Goal: Information Seeking & Learning: Learn about a topic

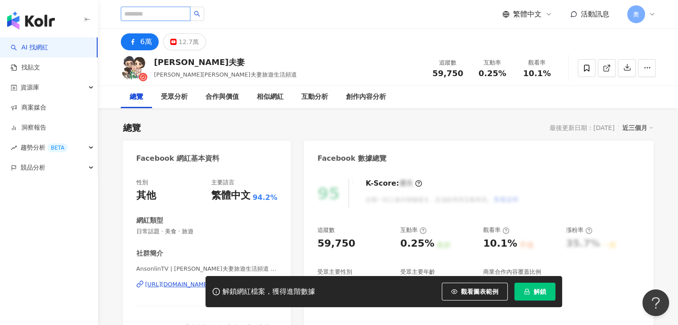
click at [152, 13] on input "search" at bounding box center [156, 14] width 70 height 14
paste input "***"
type input "***"
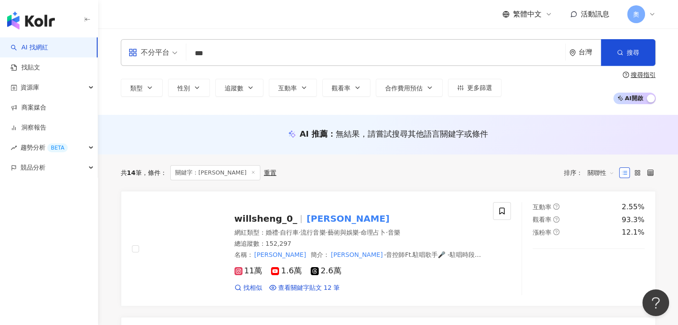
scroll to position [89, 0]
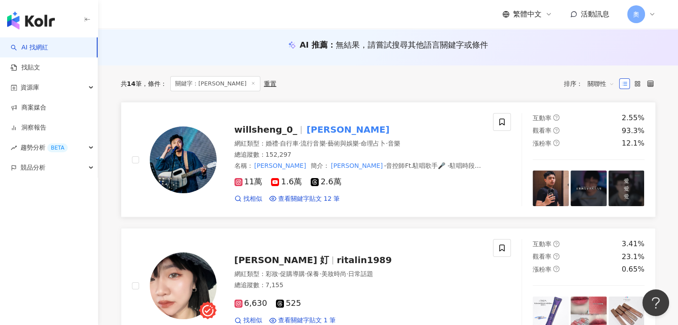
click at [268, 132] on span "willsheng_0_" at bounding box center [266, 129] width 63 height 11
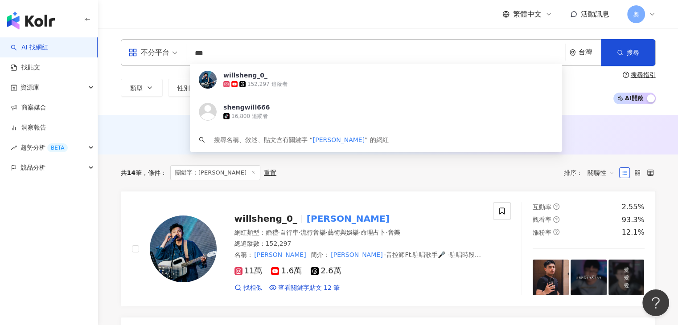
drag, startPoint x: 216, startPoint y: 52, endPoint x: 185, endPoint y: 51, distance: 31.7
click at [185, 51] on div "不分平台 *** 台灣 搜尋 6c5d78d7-7306-44f9-8dba-bde2584890da willsheng_0_ 152,297 追蹤者 sh…" at bounding box center [388, 52] width 535 height 27
paste input "**********"
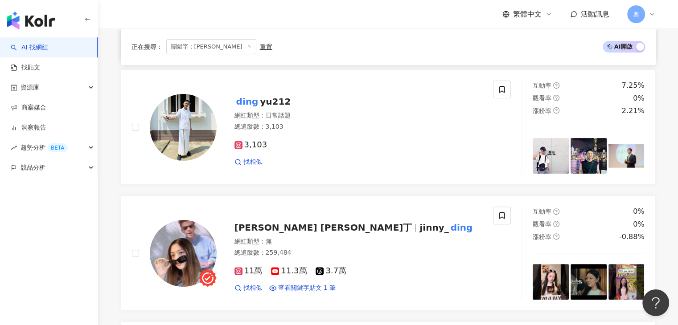
scroll to position [312, 0]
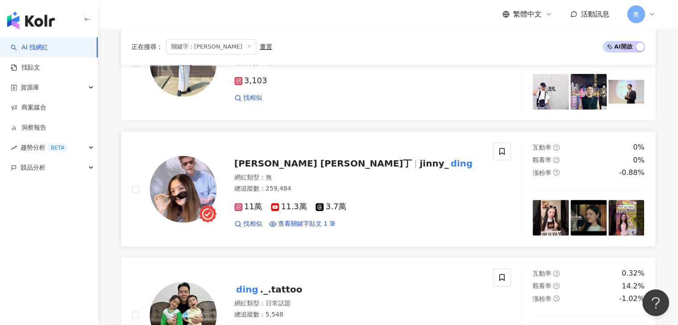
type input "**********"
click at [199, 181] on img at bounding box center [183, 189] width 67 height 67
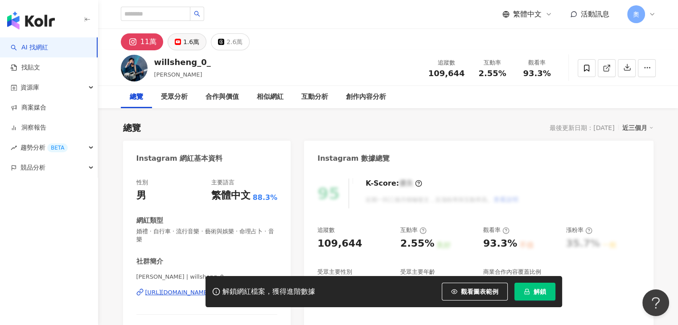
click at [187, 43] on div "1.6萬" at bounding box center [191, 42] width 16 height 12
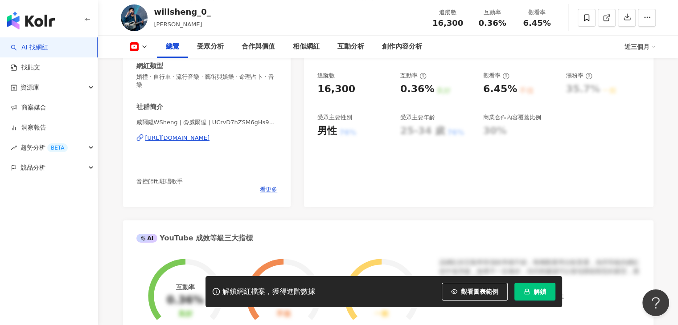
scroll to position [134, 0]
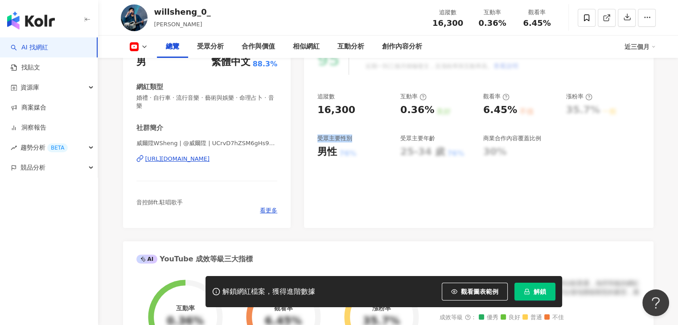
drag, startPoint x: 317, startPoint y: 139, endPoint x: 371, endPoint y: 140, distance: 54.8
click at [371, 140] on div "95 K-Score : 優良 近期一到三個月積極發文，且漲粉率與互動率高。 查看說明 追蹤數 16,300 互動率 0.36% 良好 觀看率 6.45% 不…" at bounding box center [478, 132] width 349 height 192
copy div "受眾主要性別"
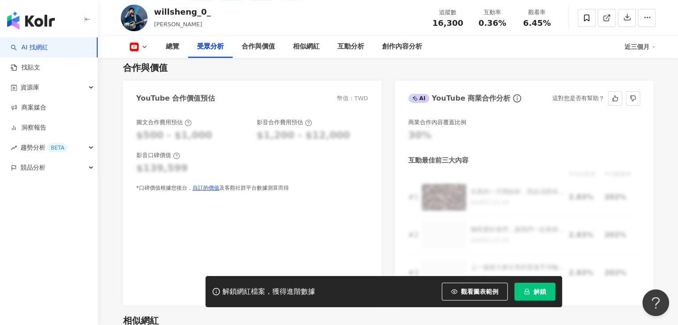
scroll to position [1115, 0]
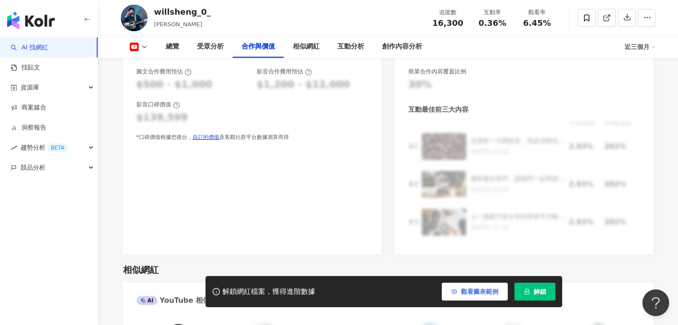
click at [493, 289] on span "觀看圖表範例" at bounding box center [479, 291] width 37 height 7
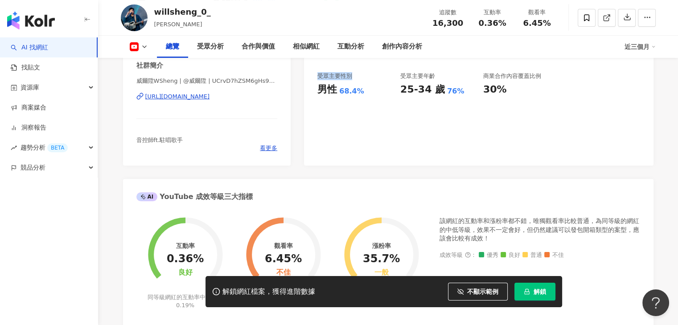
scroll to position [89, 0]
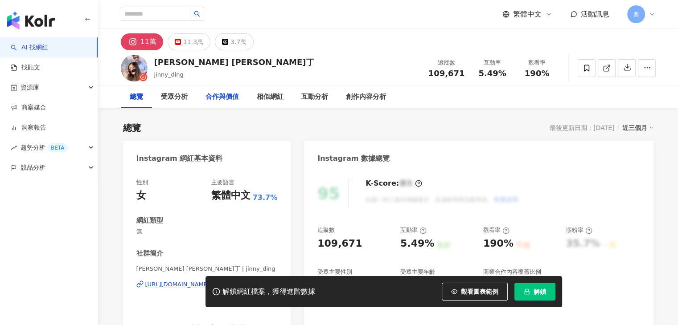
click at [191, 40] on div "11.3萬" at bounding box center [193, 42] width 20 height 12
click at [186, 38] on div "11.3萬" at bounding box center [193, 42] width 20 height 12
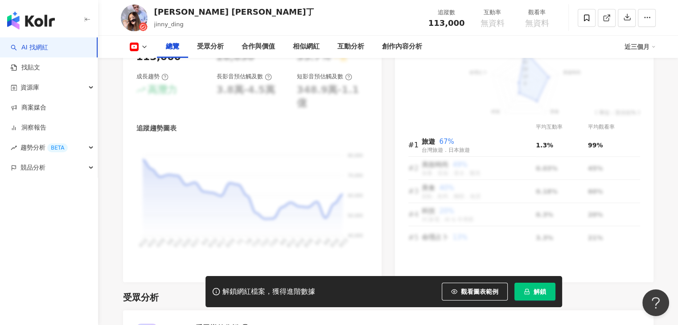
scroll to position [490, 0]
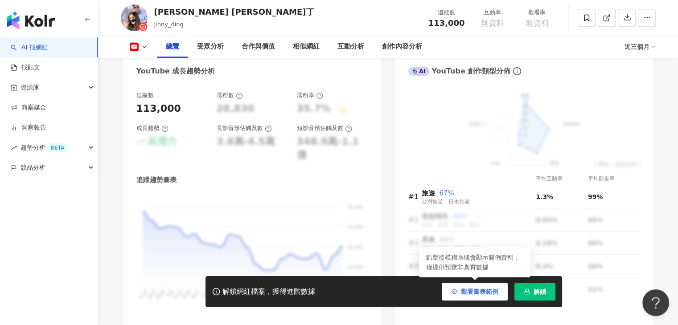
click at [480, 292] on span "觀看圖表範例" at bounding box center [479, 291] width 37 height 7
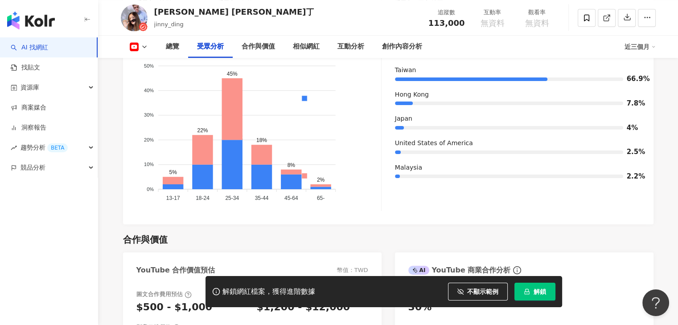
scroll to position [847, 0]
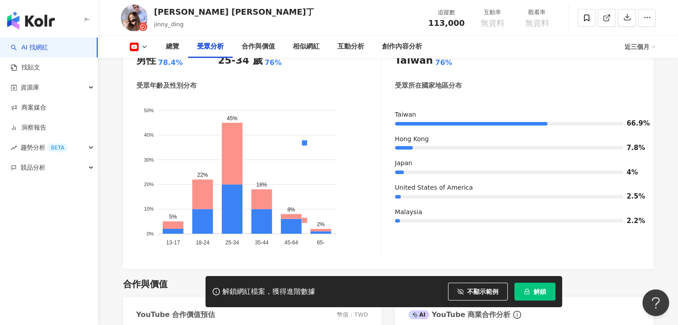
click at [503, 226] on div "受眾主要國家/地區 [GEOGRAPHIC_DATA] 76% 受眾所在國家地區分布 [GEOGRAPHIC_DATA] 66.9% [GEOGRAPHIC_…" at bounding box center [517, 150] width 245 height 212
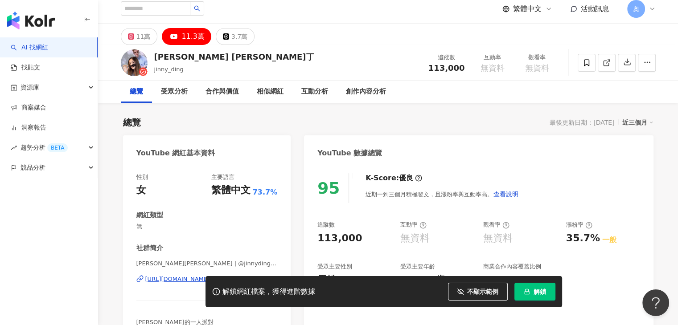
scroll to position [0, 0]
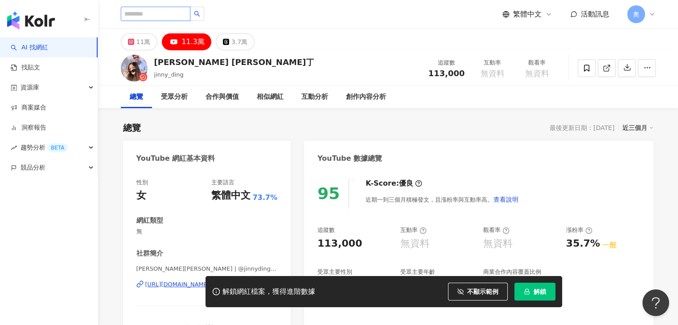
click at [179, 14] on input "search" at bounding box center [156, 14] width 70 height 14
paste input "********"
type input "********"
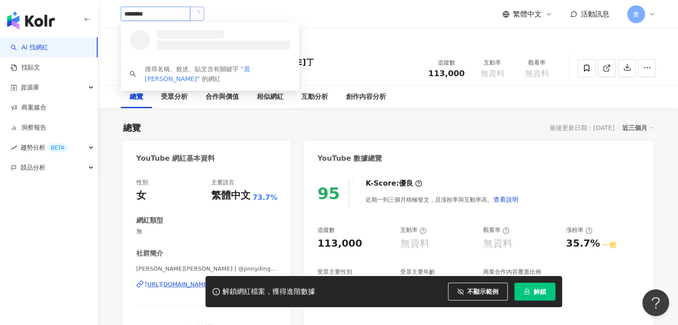
click at [204, 10] on button "button" at bounding box center [197, 14] width 14 height 14
click at [222, 33] on div "晨悠ChenYo tiktok-icon 594,274 追蹤者" at bounding box center [205, 39] width 102 height 18
paste input "**********"
type input "**********"
click at [200, 15] on icon "loading" at bounding box center [196, 13] width 7 height 7
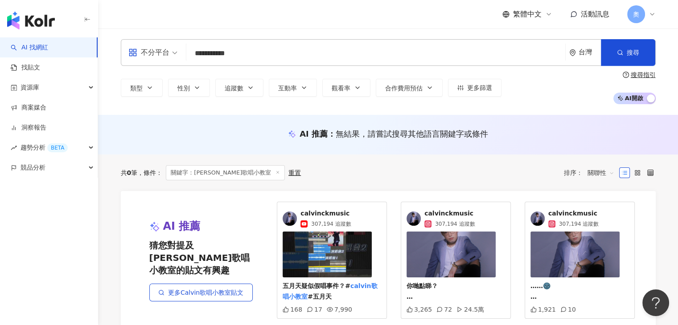
drag, startPoint x: 282, startPoint y: 54, endPoint x: 182, endPoint y: 52, distance: 100.3
click at [182, 52] on div "**********" at bounding box center [388, 52] width 535 height 27
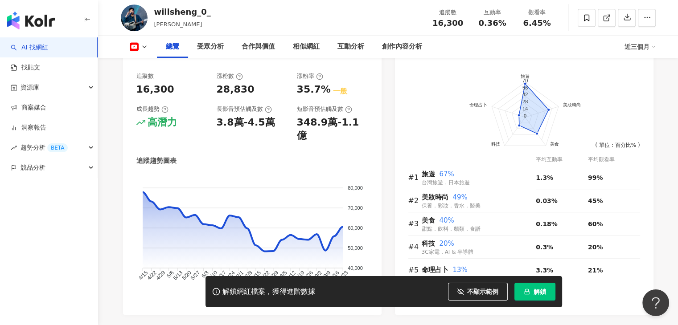
scroll to position [490, 0]
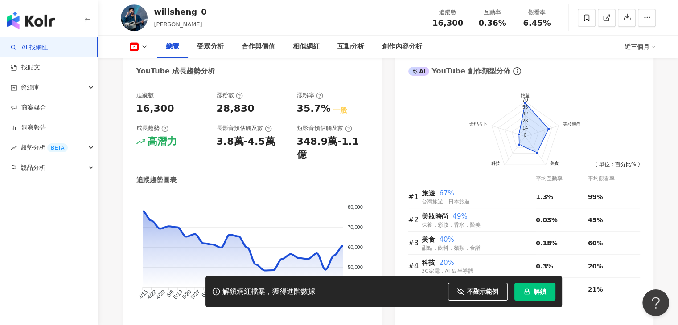
click at [363, 176] on div "追蹤趨勢圖表" at bounding box center [252, 180] width 232 height 9
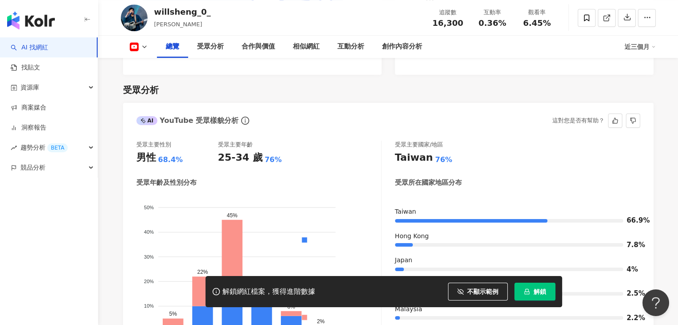
scroll to position [803, 0]
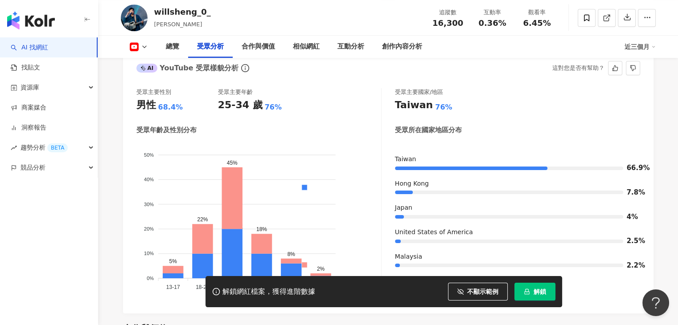
click at [578, 102] on div "受眾主要國家/地區 [GEOGRAPHIC_DATA] 76% 受眾所在國家地區分布 [GEOGRAPHIC_DATA] 66.9% [GEOGRAPHIC_…" at bounding box center [517, 194] width 245 height 212
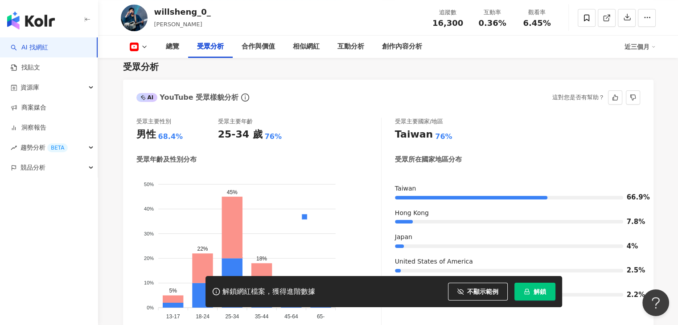
scroll to position [758, 0]
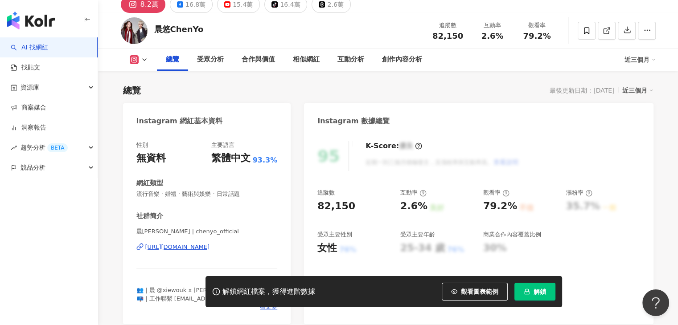
scroll to position [89, 0]
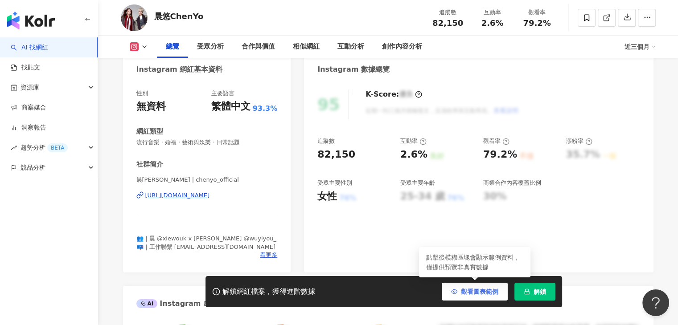
click at [491, 292] on span "觀看圖表範例" at bounding box center [479, 291] width 37 height 7
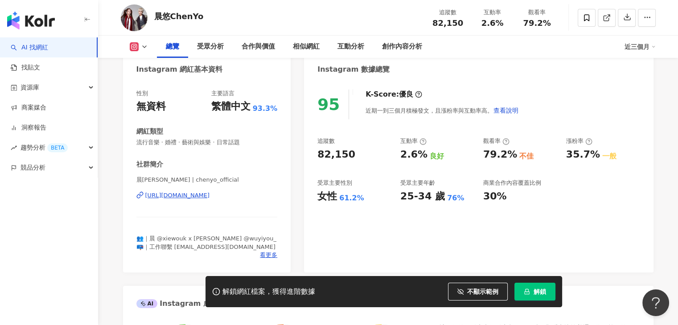
scroll to position [0, 0]
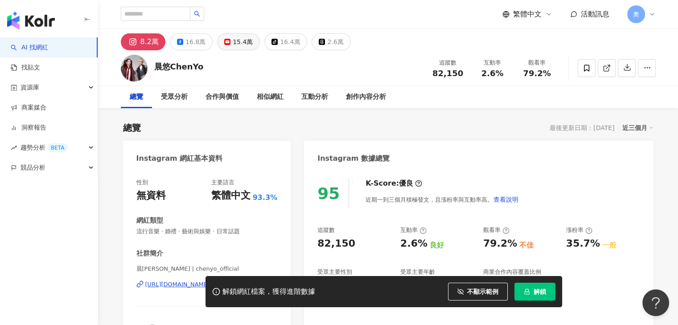
click at [228, 42] on button "15.4萬" at bounding box center [238, 41] width 43 height 17
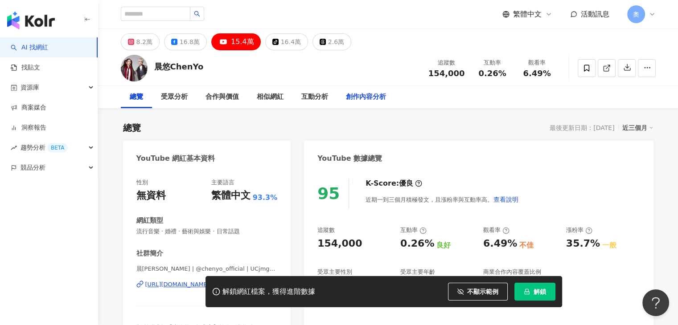
click at [359, 102] on div "創作內容分析" at bounding box center [366, 97] width 58 height 22
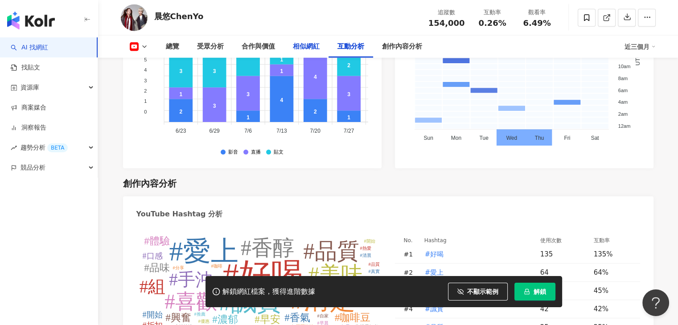
click at [298, 44] on div "相似網紅" at bounding box center [306, 46] width 27 height 11
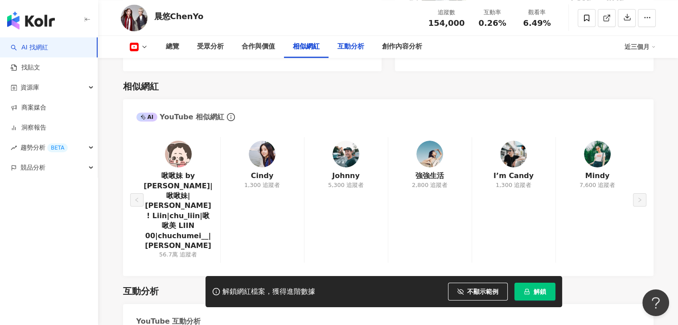
click at [350, 49] on div "互動分析" at bounding box center [350, 46] width 27 height 11
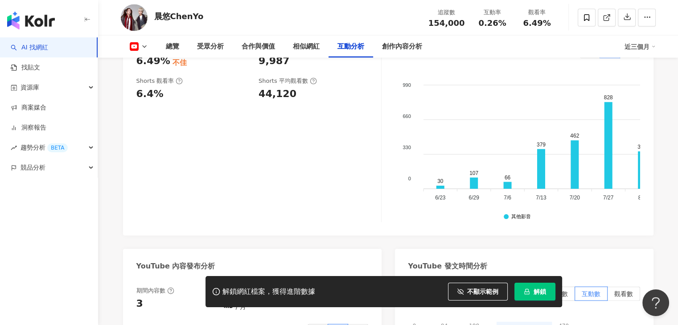
scroll to position [1839, 0]
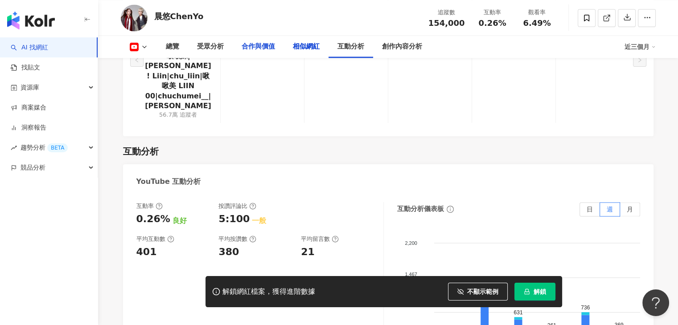
click at [247, 48] on div "合作與價值" at bounding box center [258, 46] width 33 height 11
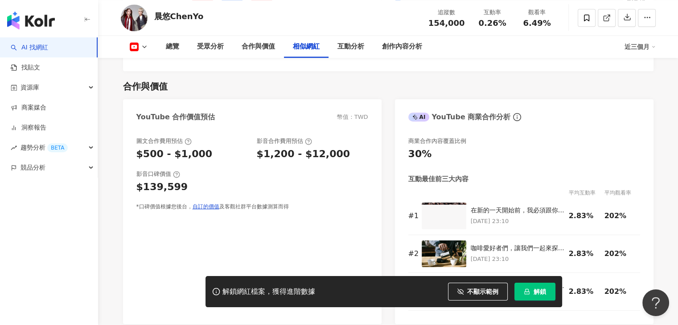
scroll to position [1357, 0]
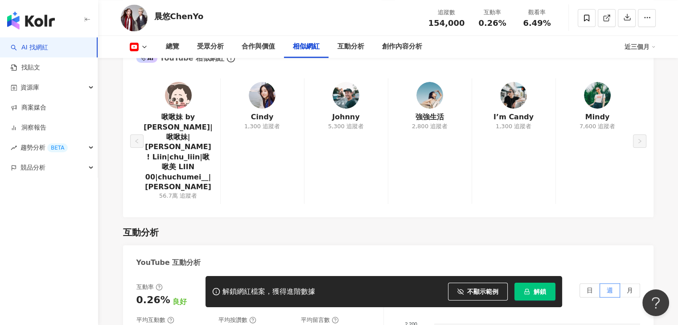
click at [399, 226] on div "互動分析" at bounding box center [388, 232] width 531 height 12
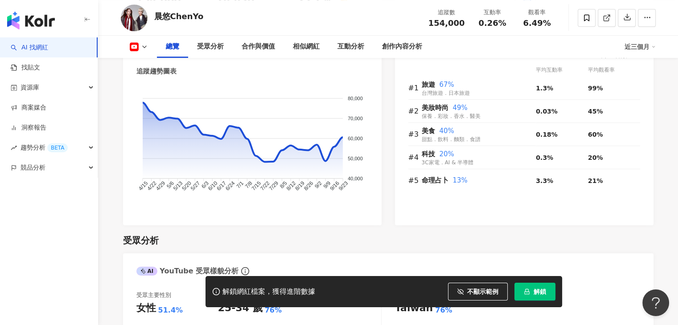
scroll to position [521, 0]
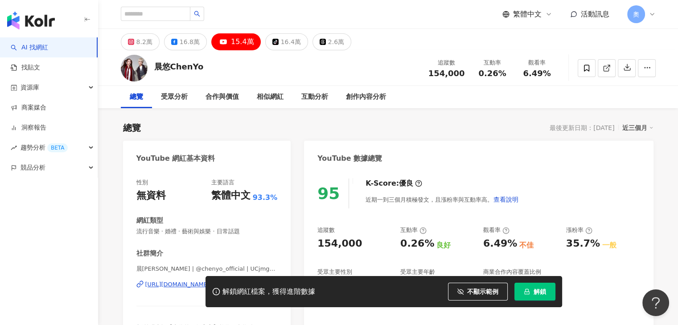
click at [431, 17] on div "繁體中文 活動訊息 奧" at bounding box center [388, 14] width 535 height 29
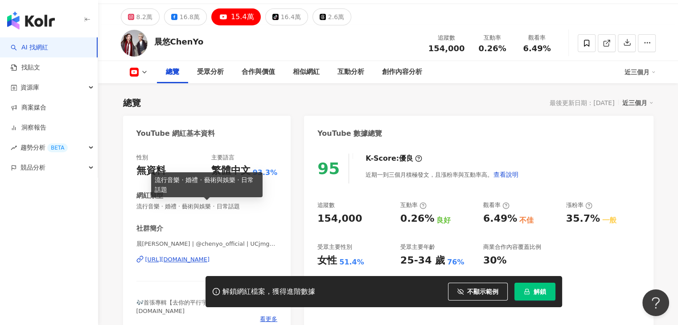
scroll to position [89, 0]
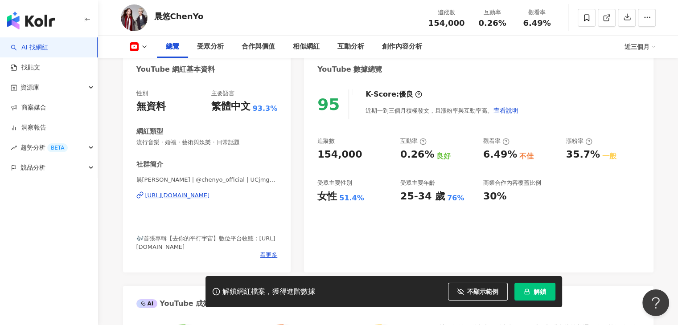
click at [210, 194] on div "[URL][DOMAIN_NAME]" at bounding box center [177, 196] width 65 height 8
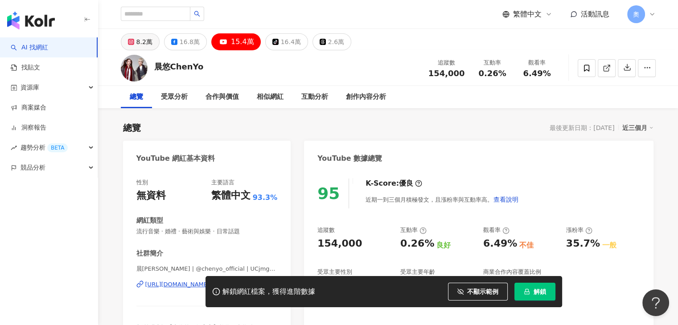
click at [141, 38] on div "8.2萬" at bounding box center [144, 42] width 16 height 12
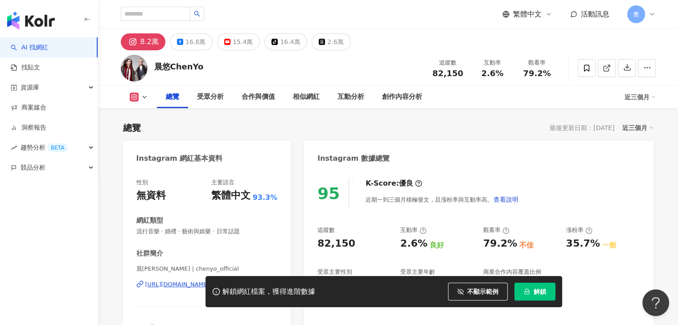
scroll to position [178, 0]
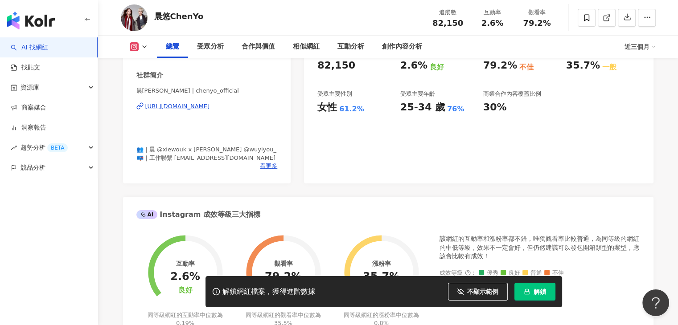
click at [210, 105] on div "[URL][DOMAIN_NAME]" at bounding box center [177, 107] width 65 height 8
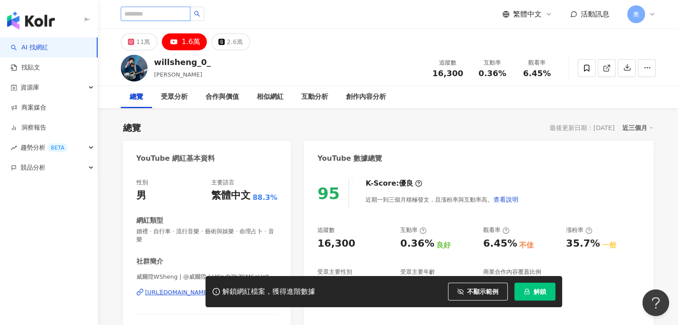
click at [176, 12] on input "search" at bounding box center [156, 14] width 70 height 14
paste input "**********"
type input "**********"
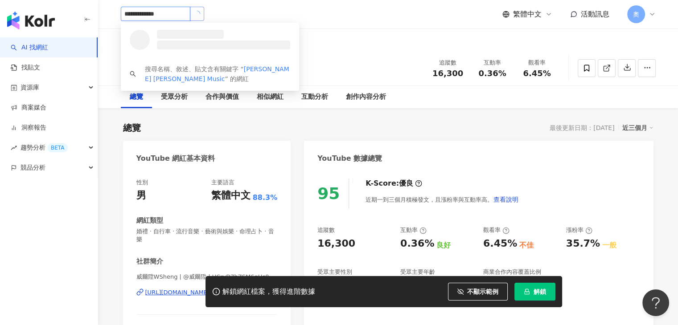
click at [201, 12] on icon "loading" at bounding box center [197, 14] width 8 height 8
click at [200, 16] on span "button" at bounding box center [197, 14] width 6 height 6
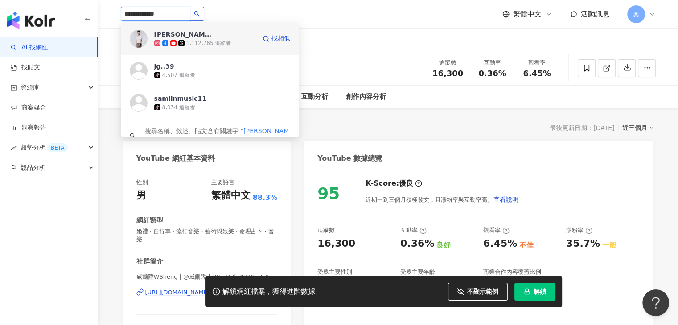
click at [234, 38] on div "Sam Lin Music 1,112,765 追蹤者" at bounding box center [205, 39] width 102 height 18
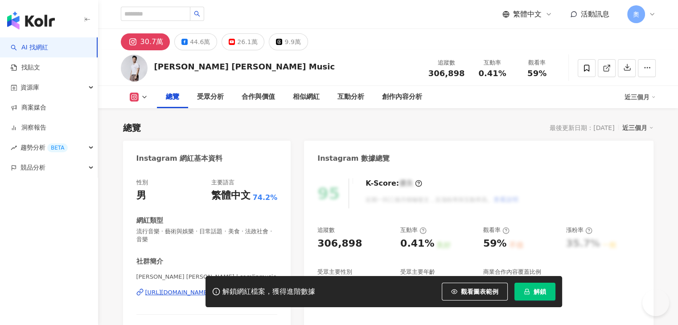
scroll to position [89, 0]
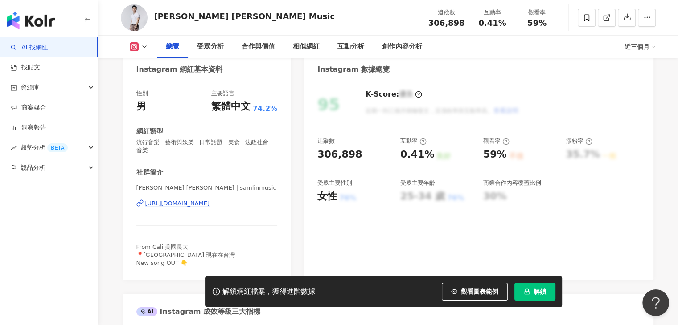
click at [210, 201] on div "[URL][DOMAIN_NAME]" at bounding box center [177, 204] width 65 height 8
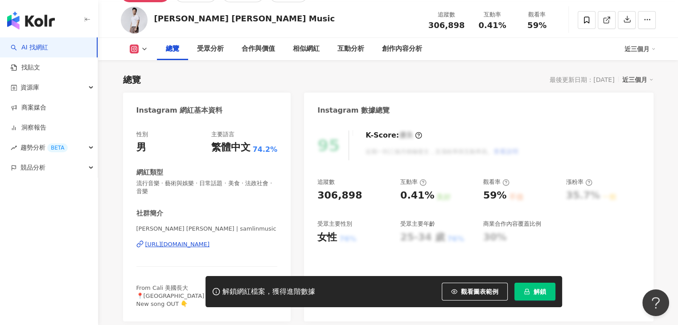
scroll to position [0, 0]
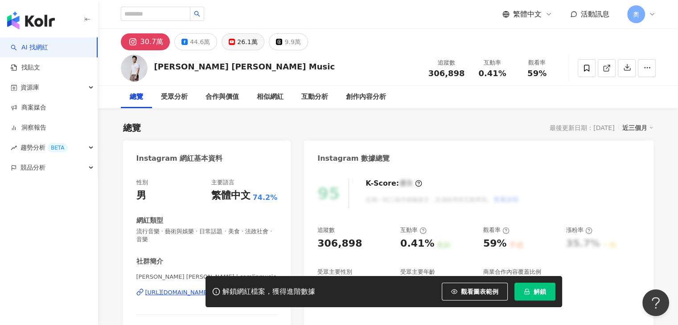
click at [251, 38] on div "26.1萬" at bounding box center [247, 42] width 20 height 12
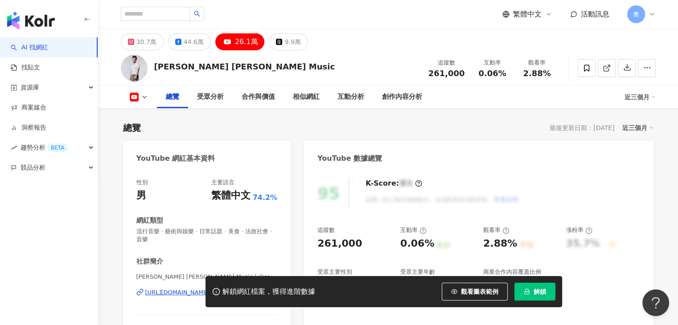
scroll to position [178, 0]
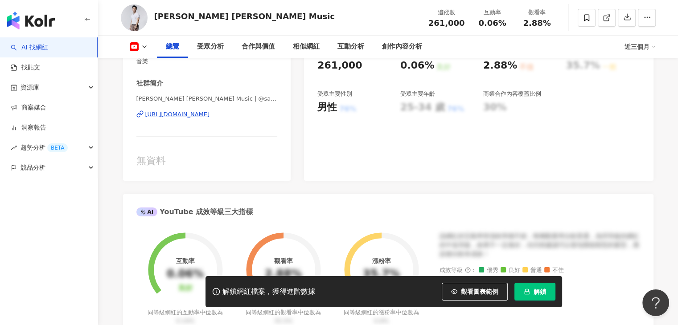
click at [210, 114] on div "[URL][DOMAIN_NAME]" at bounding box center [177, 115] width 65 height 8
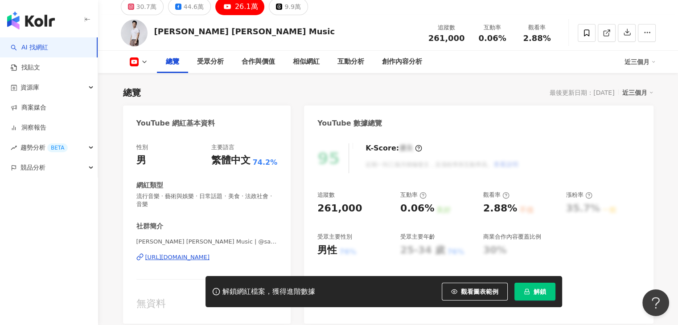
scroll to position [89, 0]
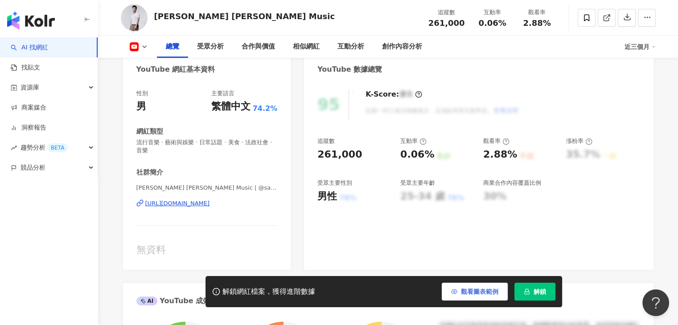
click at [473, 290] on span "觀看圖表範例" at bounding box center [479, 291] width 37 height 7
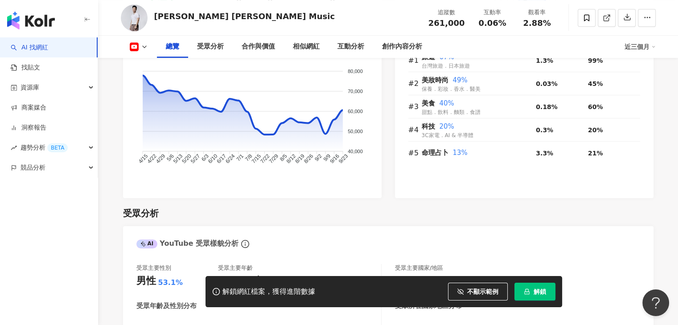
scroll to position [803, 0]
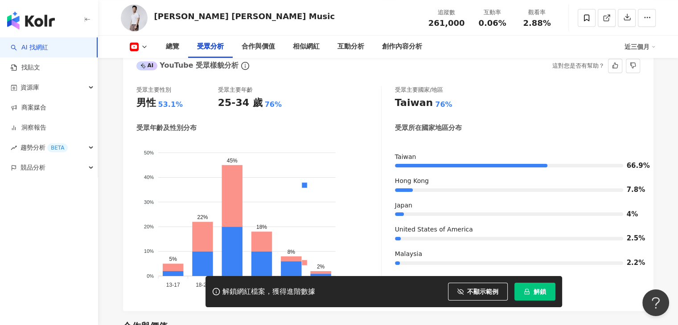
click at [566, 123] on div "受眾所在國家地區分布" at bounding box center [517, 127] width 245 height 9
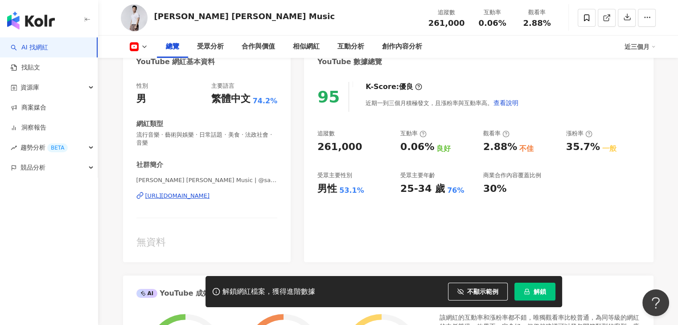
scroll to position [89, 0]
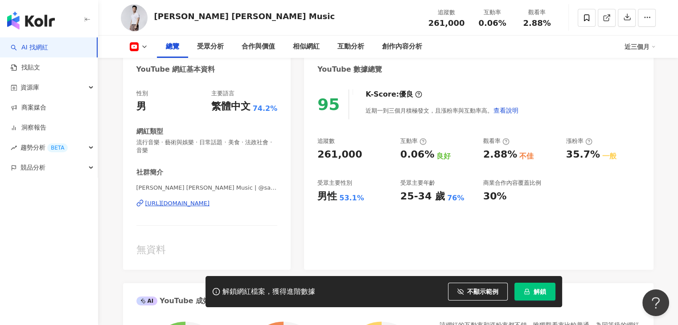
click at [593, 176] on div "追蹤數 261,000 互動率 0.06% 良好 觀看率 2.88% 不佳 漲粉率 35.7% 一般 受眾主要性別 男性 53.1% 受眾主要年齡 25-34…" at bounding box center [478, 170] width 322 height 66
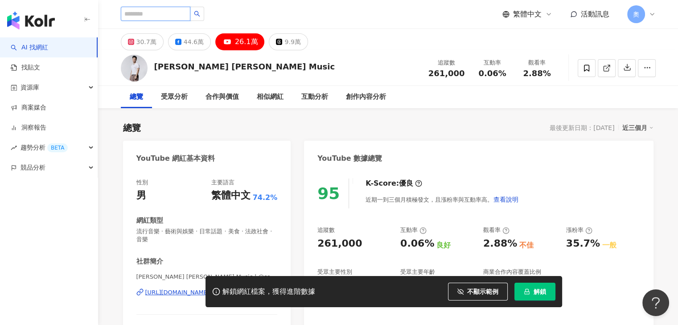
click at [168, 17] on input "search" at bounding box center [156, 14] width 70 height 14
paste input "***"
type input "***"
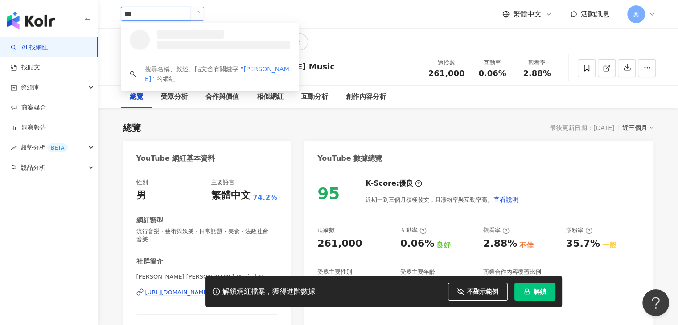
click at [202, 13] on icon "loading" at bounding box center [197, 13] width 9 height 9
click at [210, 37] on span "[PERSON_NAME]" at bounding box center [183, 34] width 58 height 9
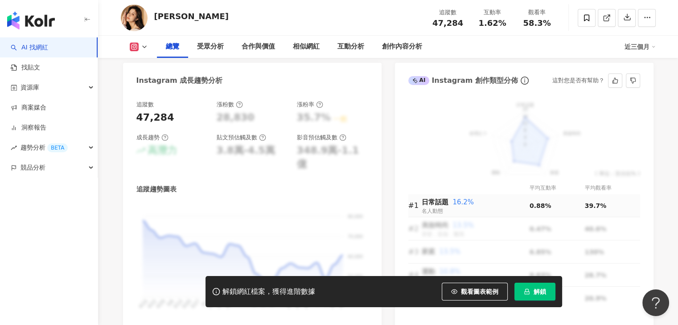
scroll to position [401, 0]
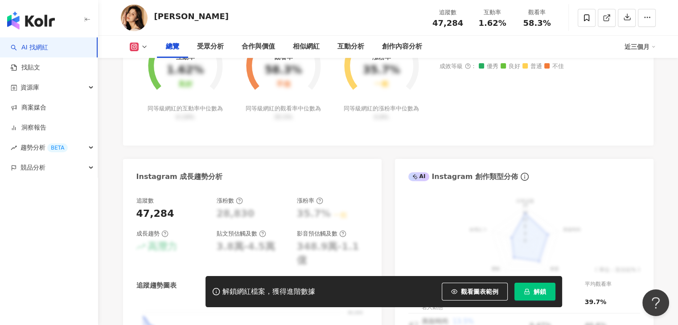
click at [516, 145] on div "互動率 1.62% 良好 同等級網紅的互動率中位數為 0.19% 觀看率 58.3% 不佳 同等級網紅的觀看率中位數為 35.5% 漲粉率 35.7% 一般 …" at bounding box center [388, 82] width 531 height 126
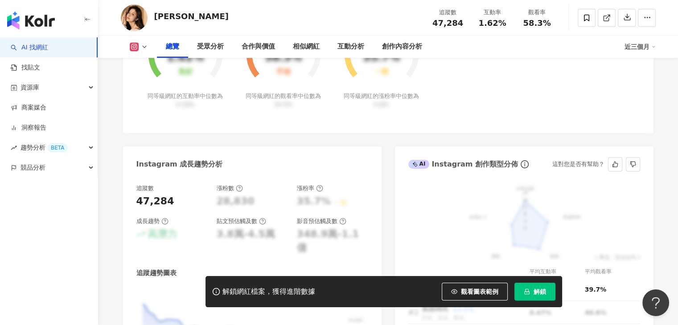
scroll to position [490, 0]
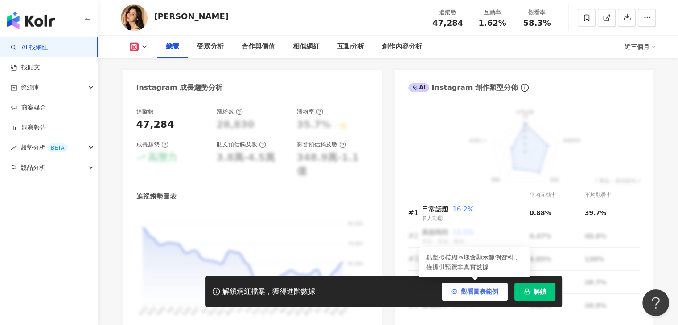
click at [483, 294] on span "觀看圖表範例" at bounding box center [479, 291] width 37 height 7
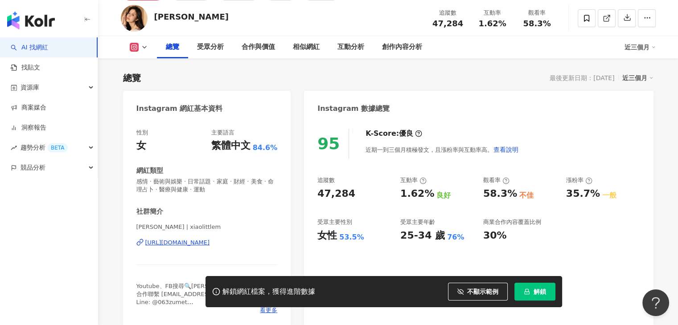
scroll to position [0, 0]
